Goal: Transaction & Acquisition: Purchase product/service

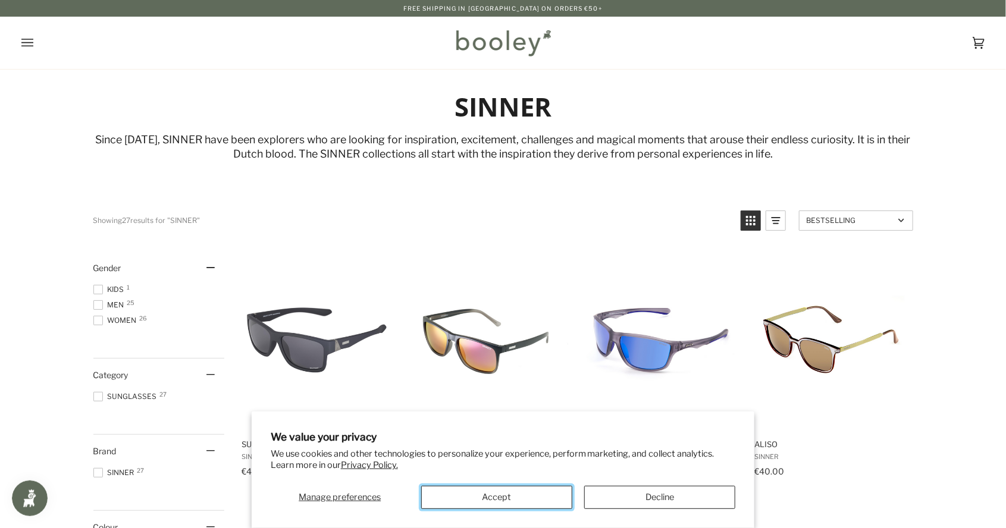
click at [527, 493] on button "Accept" at bounding box center [496, 497] width 151 height 23
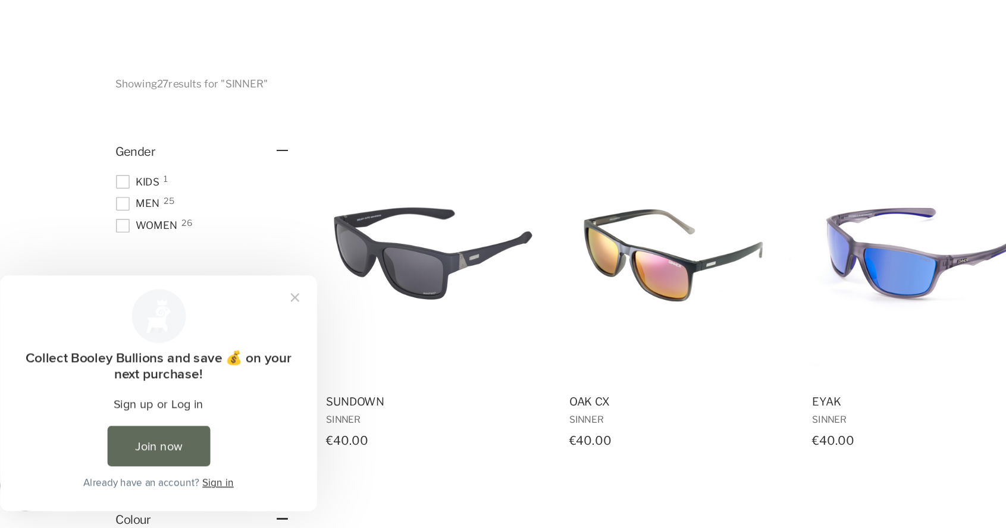
scroll to position [10, 0]
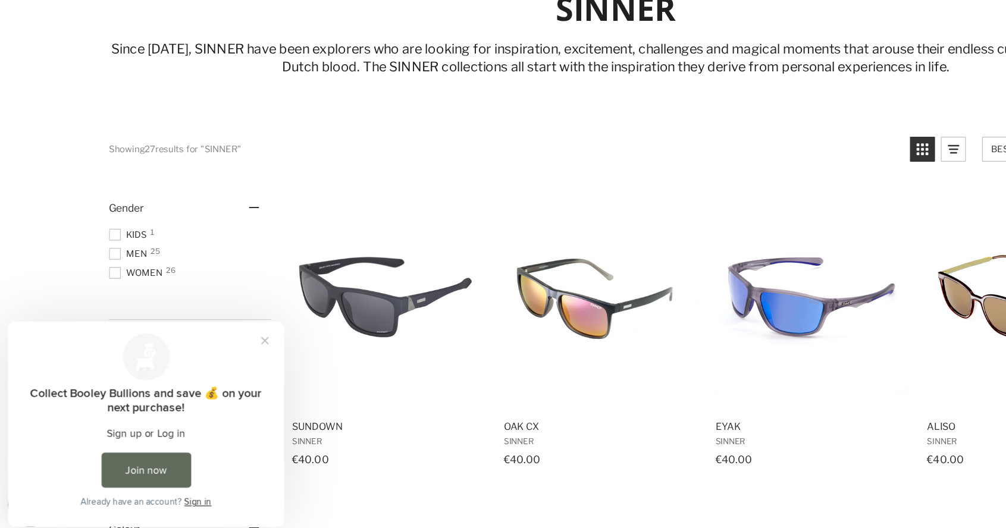
click at [111, 296] on span "Men 25" at bounding box center [110, 295] width 35 height 11
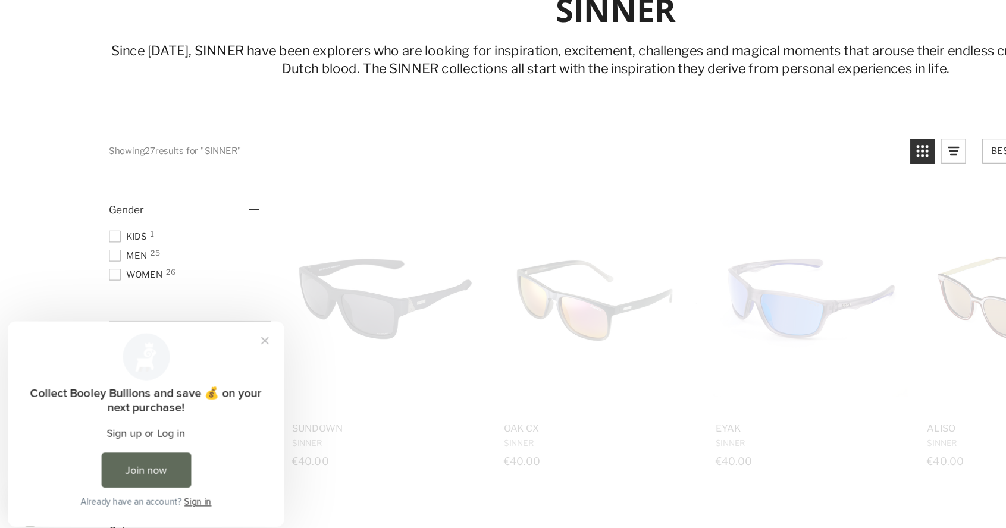
scroll to position [2, 0]
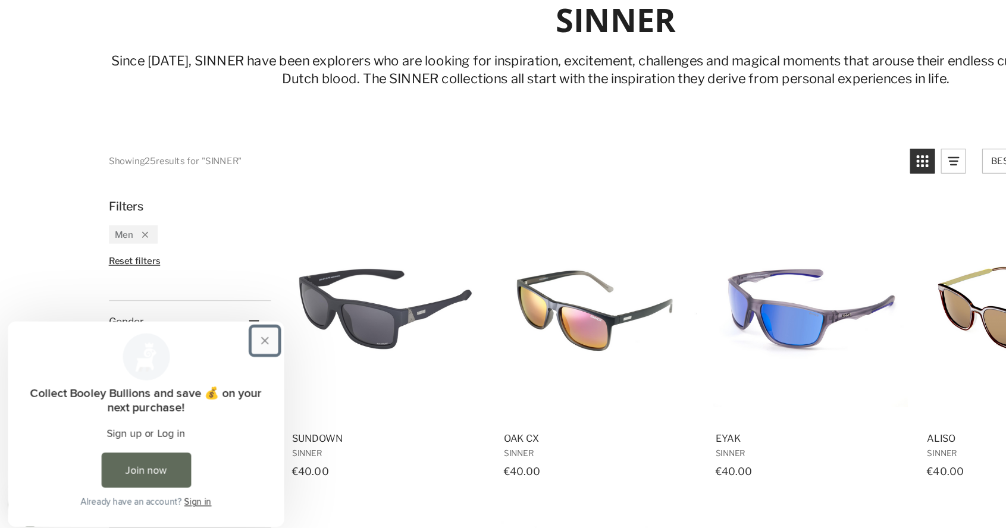
click at [220, 334] on button "Close prompt" at bounding box center [215, 336] width 21 height 21
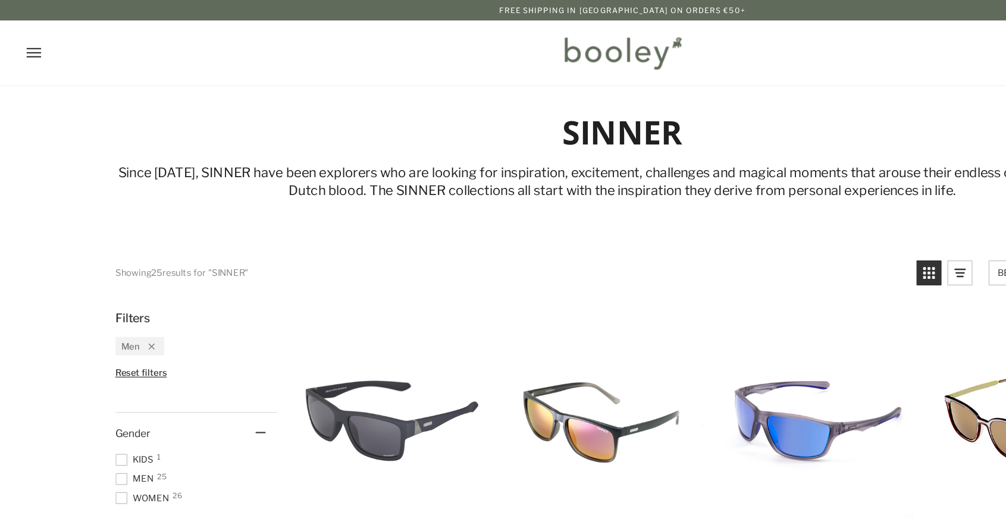
click at [29, 39] on icon "Open menu" at bounding box center [27, 43] width 12 height 8
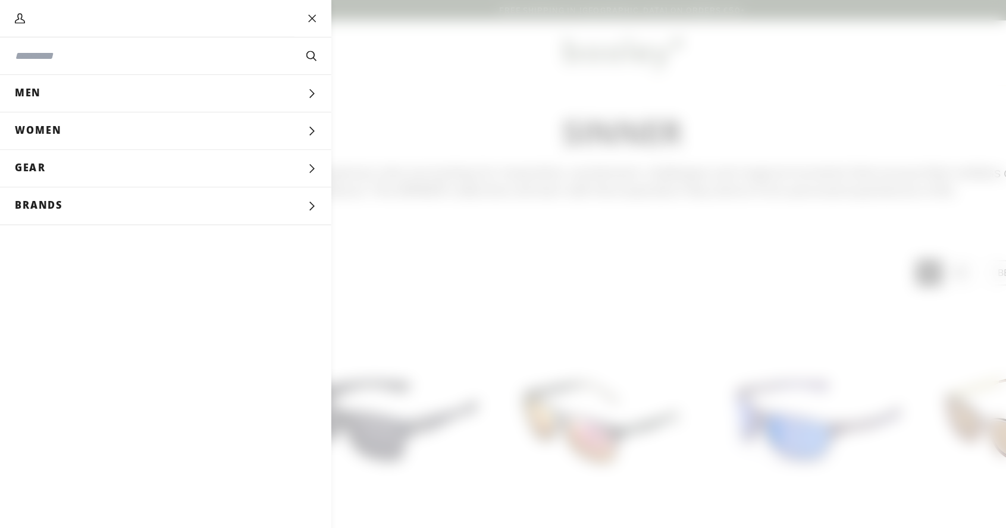
click at [253, 74] on icon "Main menu" at bounding box center [252, 76] width 8 height 8
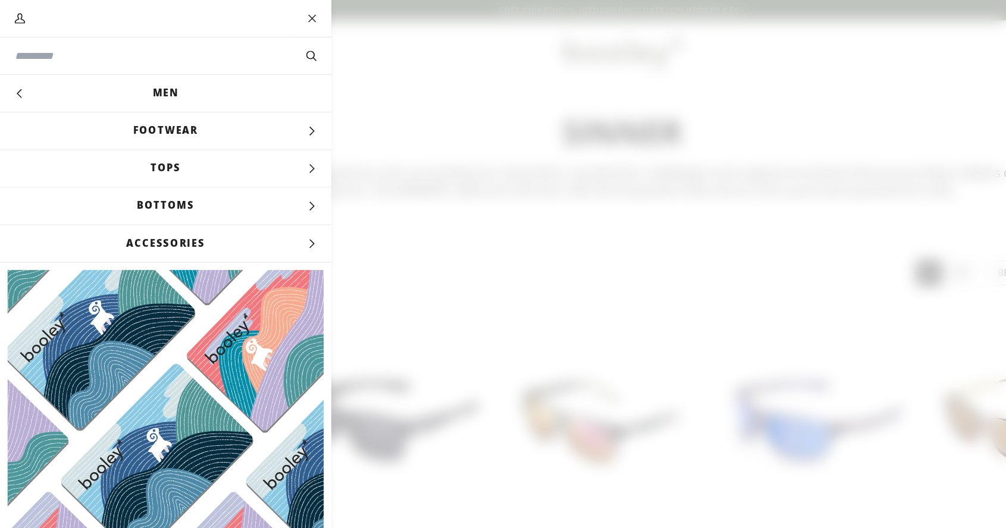
click at [249, 164] on icon "Main menu" at bounding box center [252, 167] width 8 height 8
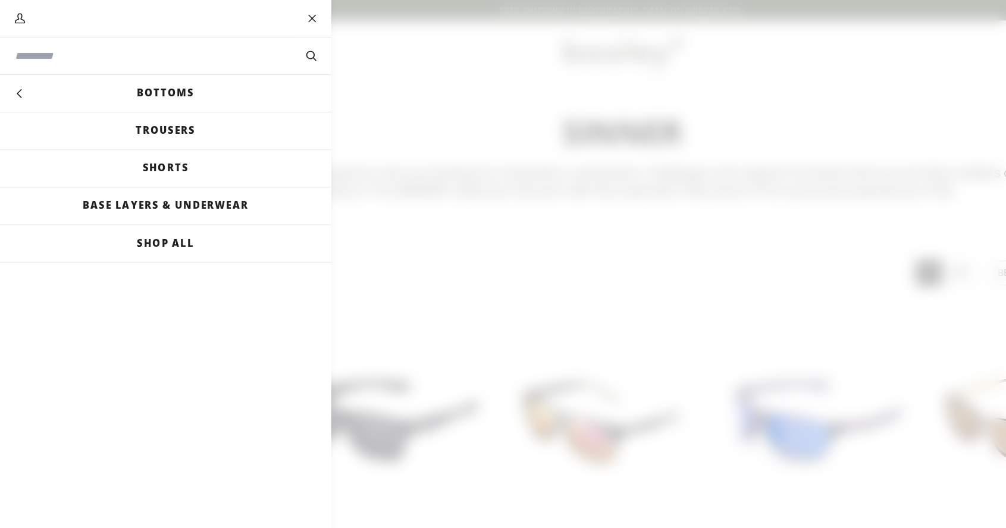
click at [155, 100] on link "Trousers" at bounding box center [134, 106] width 268 height 30
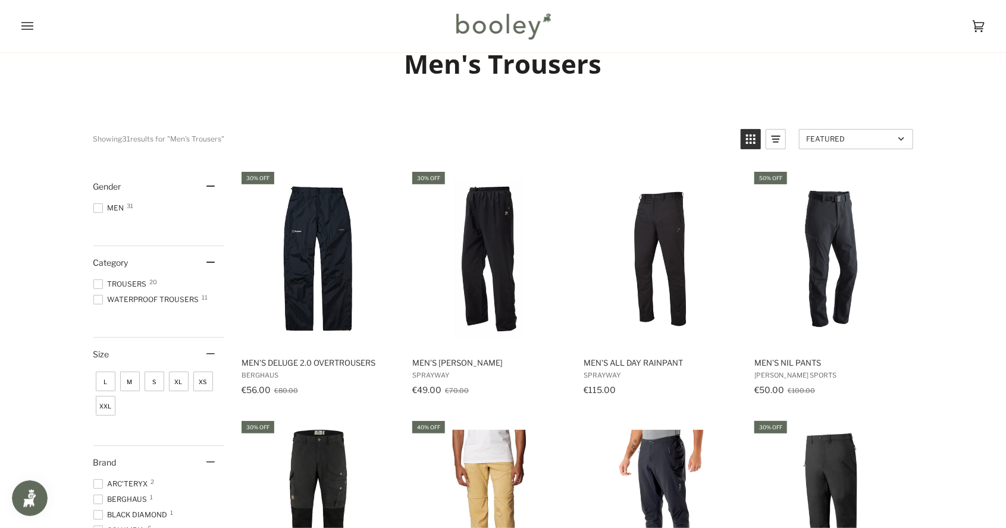
scroll to position [62, 0]
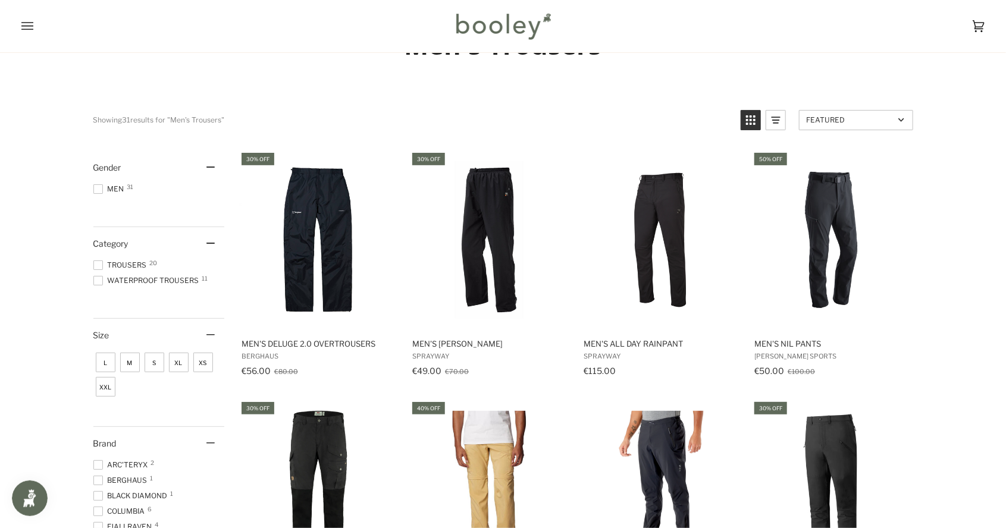
click at [109, 393] on span "XXL" at bounding box center [106, 387] width 20 height 20
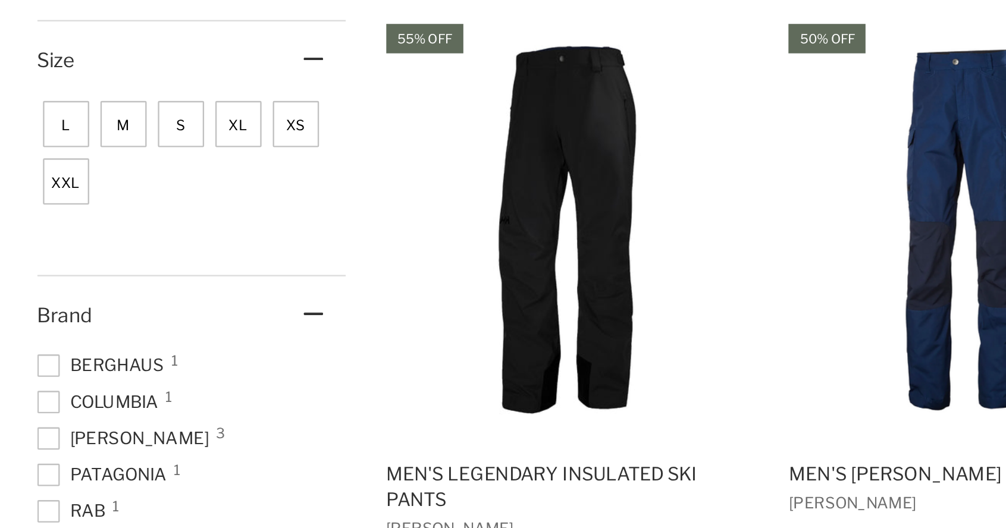
scroll to position [184, 0]
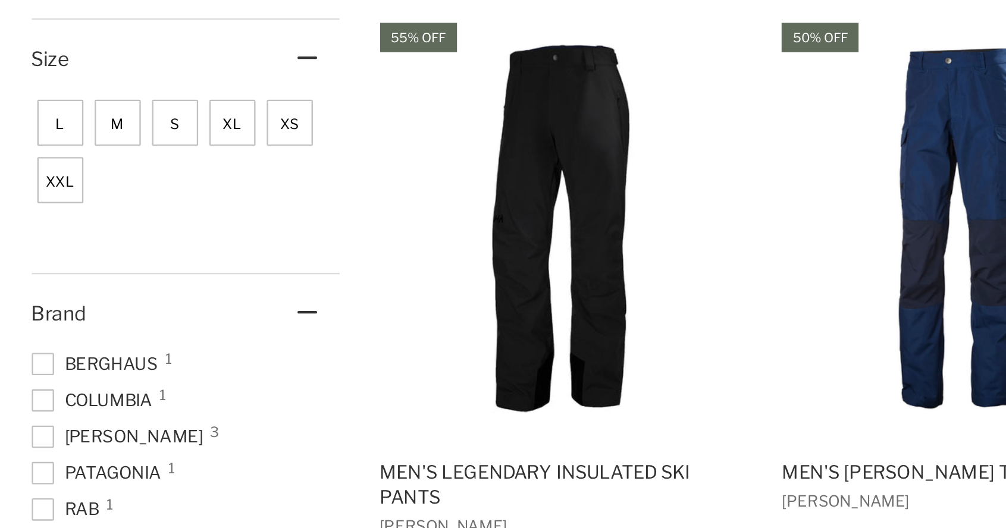
click at [98, 457] on span at bounding box center [98, 457] width 10 height 10
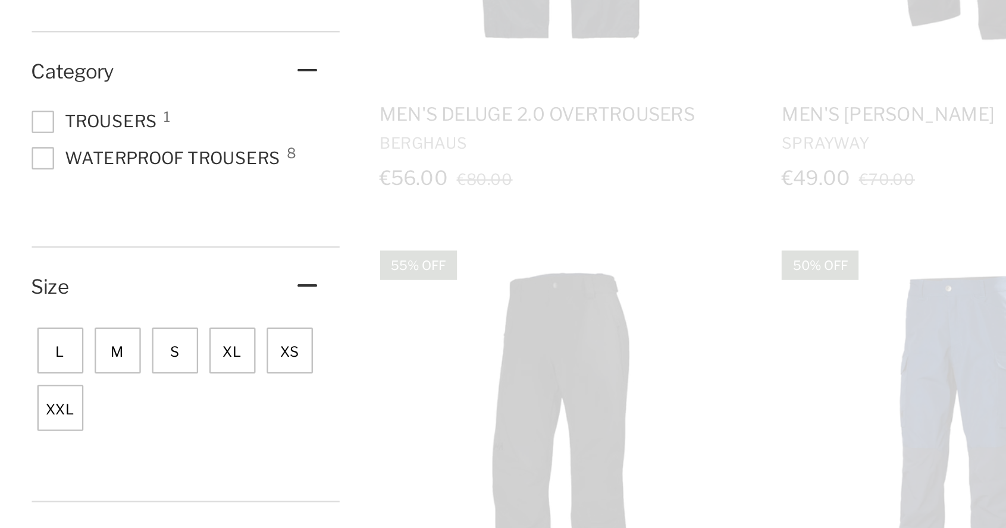
scroll to position [0, 0]
